Goal: Task Accomplishment & Management: Manage account settings

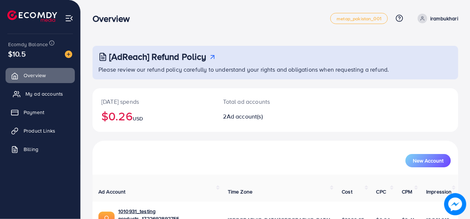
click at [37, 91] on span "My ad accounts" at bounding box center [44, 93] width 38 height 7
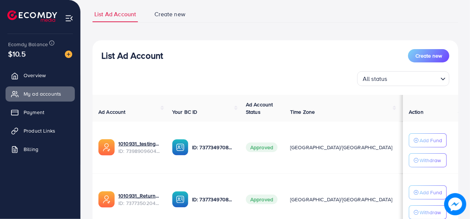
scroll to position [56, 0]
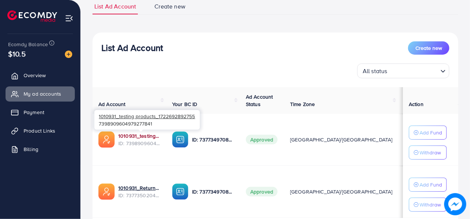
click at [133, 137] on link "1010931_testing products_1722692892755" at bounding box center [139, 135] width 42 height 7
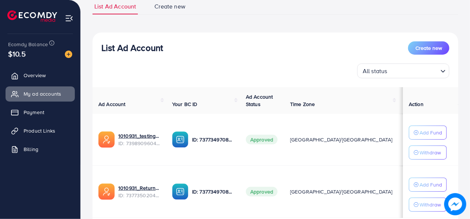
click at [177, 44] on div "List Ad Account Create new" at bounding box center [275, 47] width 348 height 13
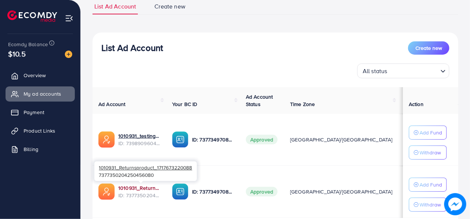
click at [133, 185] on link "1010931_Returnsproduct_1717673220088" at bounding box center [139, 187] width 42 height 7
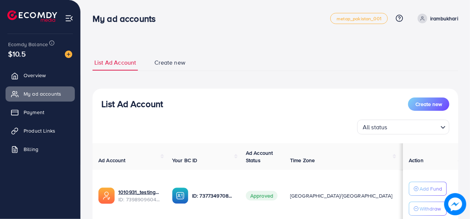
click at [268, 21] on div "My ad accounts" at bounding box center [212, 18] width 238 height 11
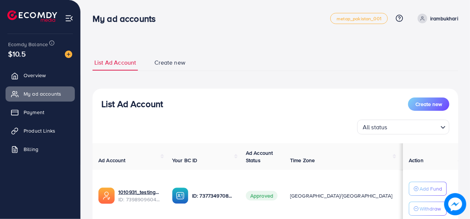
click at [268, 21] on div "My ad accounts" at bounding box center [212, 18] width 238 height 11
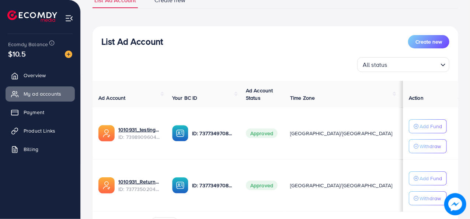
scroll to position [61, 0]
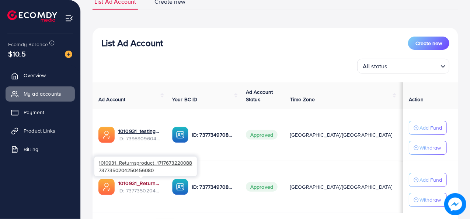
click at [134, 182] on link "1010931_Returnsproduct_1717673220088" at bounding box center [139, 182] width 42 height 7
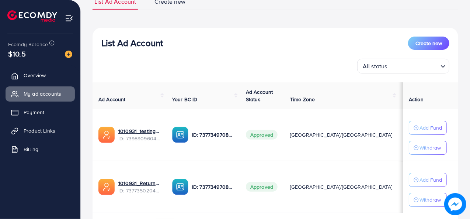
click at [223, 51] on div "List Ad Account Create new All status Loading..." at bounding box center [276, 54] width 366 height 37
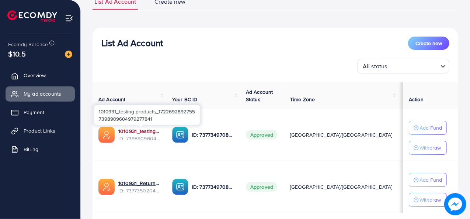
click at [132, 129] on link "1010931_testing products_1722692892755" at bounding box center [139, 130] width 42 height 7
